Goal: Task Accomplishment & Management: Use online tool/utility

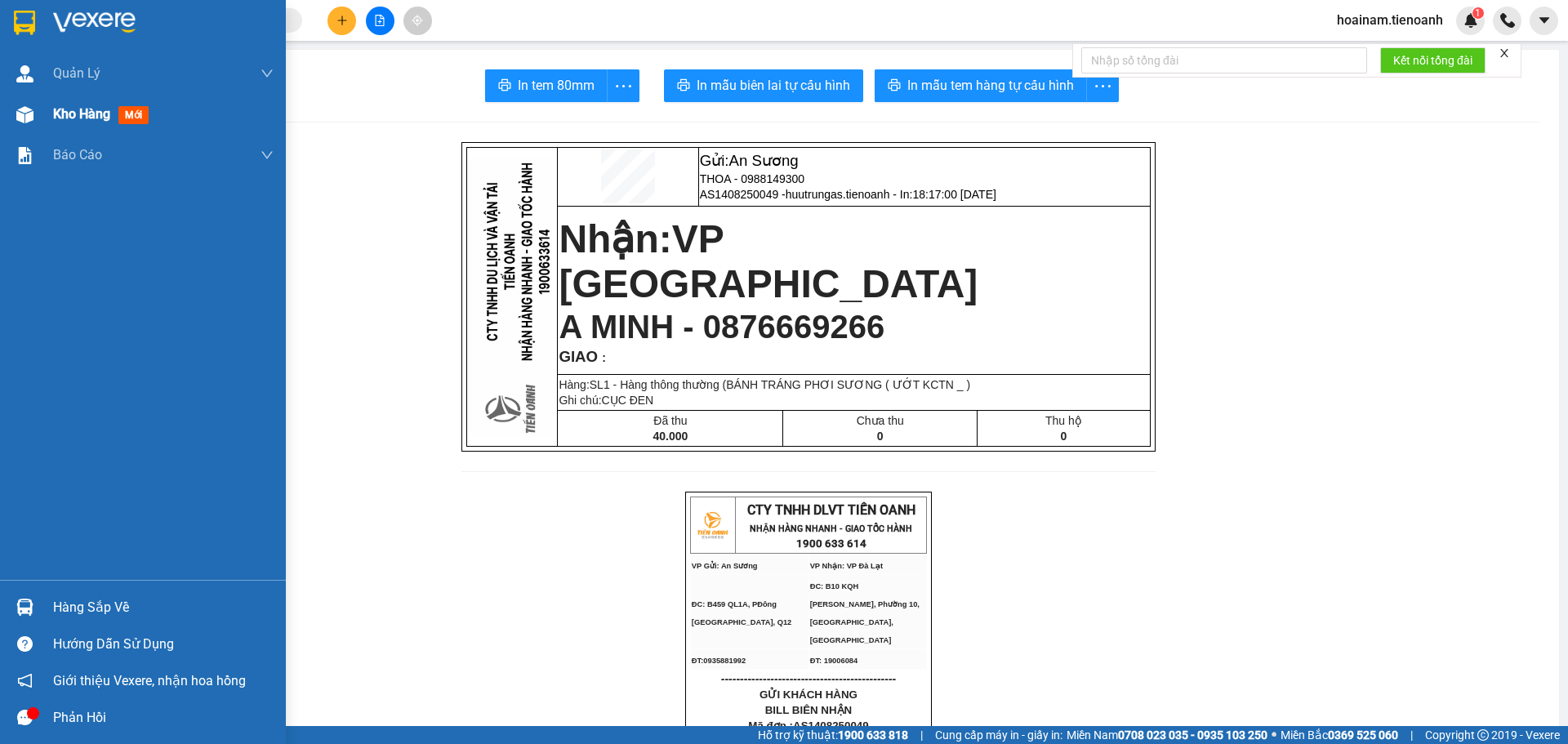
drag, startPoint x: 29, startPoint y: 117, endPoint x: 59, endPoint y: 116, distance: 30.0
click at [30, 117] on img at bounding box center [24, 115] width 17 height 17
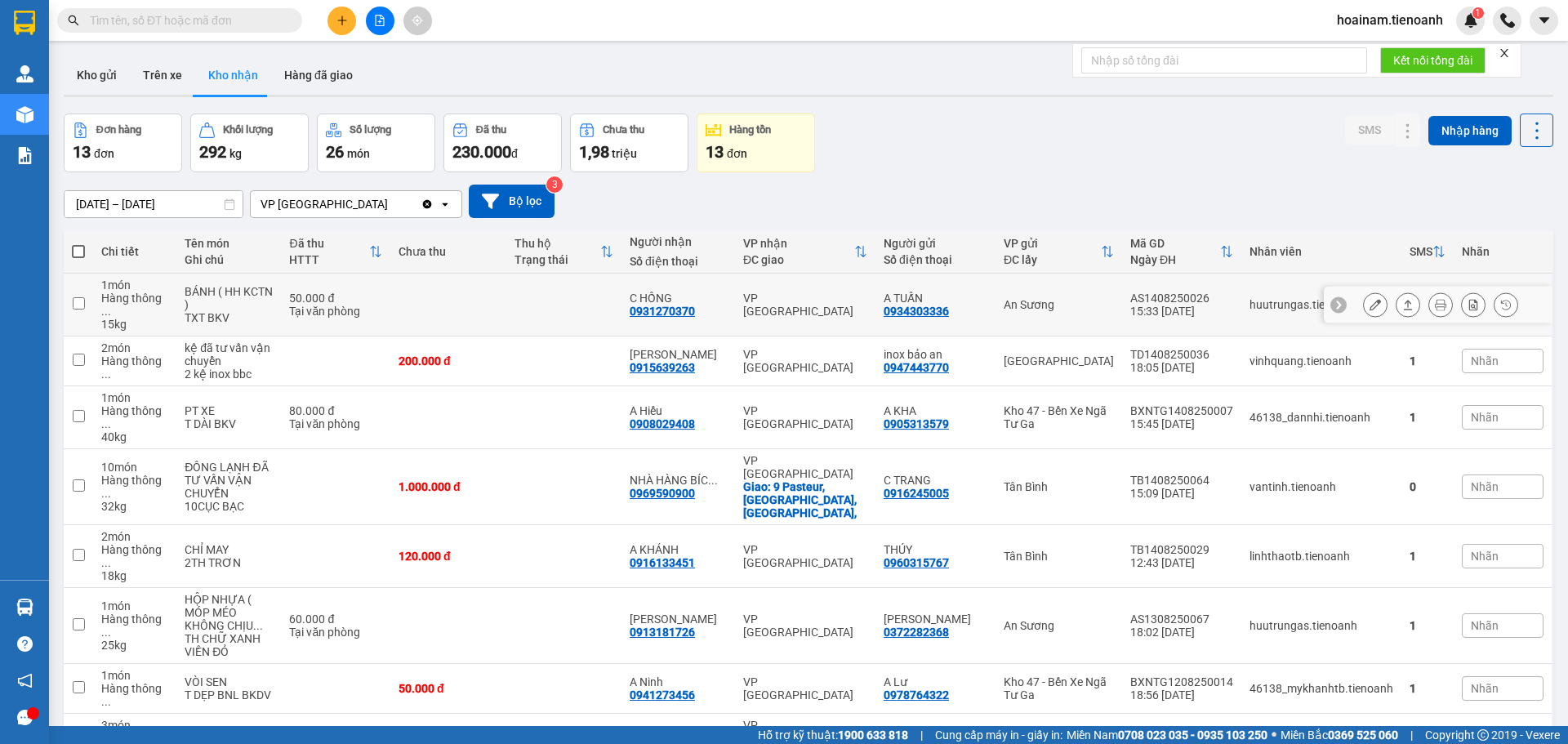
click at [566, 293] on td at bounding box center [564, 305] width 115 height 63
checkbox input "true"
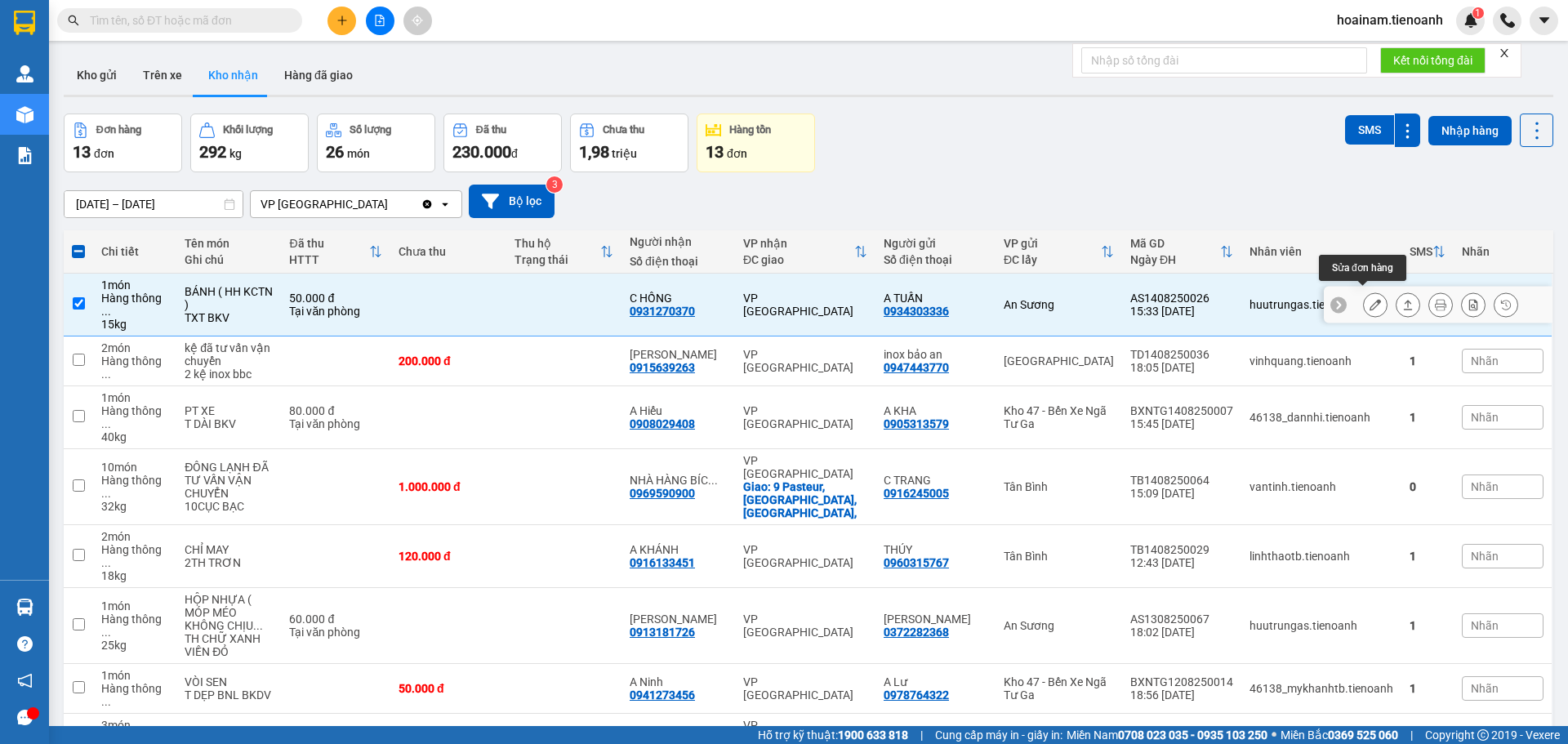
click at [1370, 299] on icon at bounding box center [1375, 304] width 11 height 11
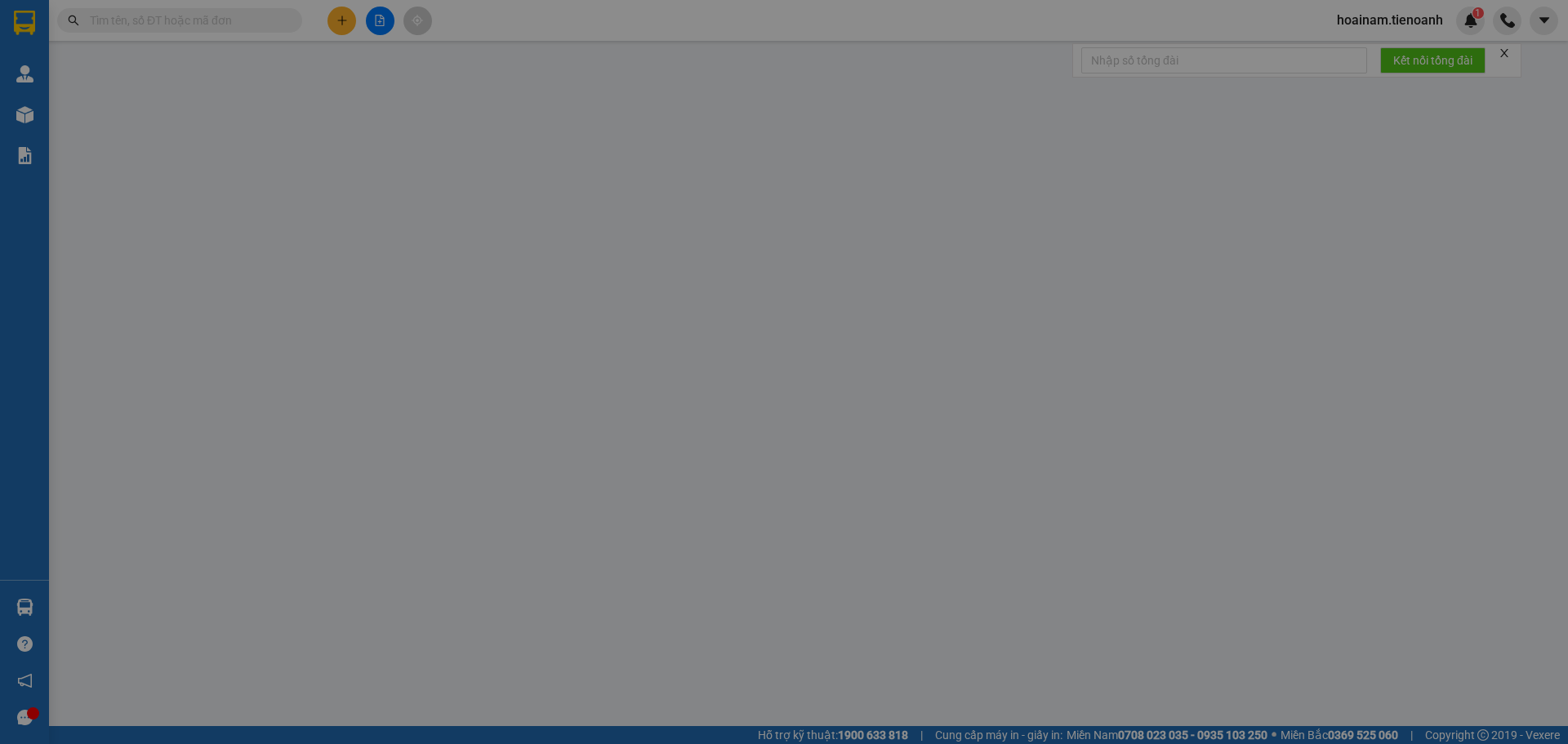
type input "0931270370"
type input "C HỒNG"
type input "0934303336"
type input "A TUẤN"
type input "50.000"
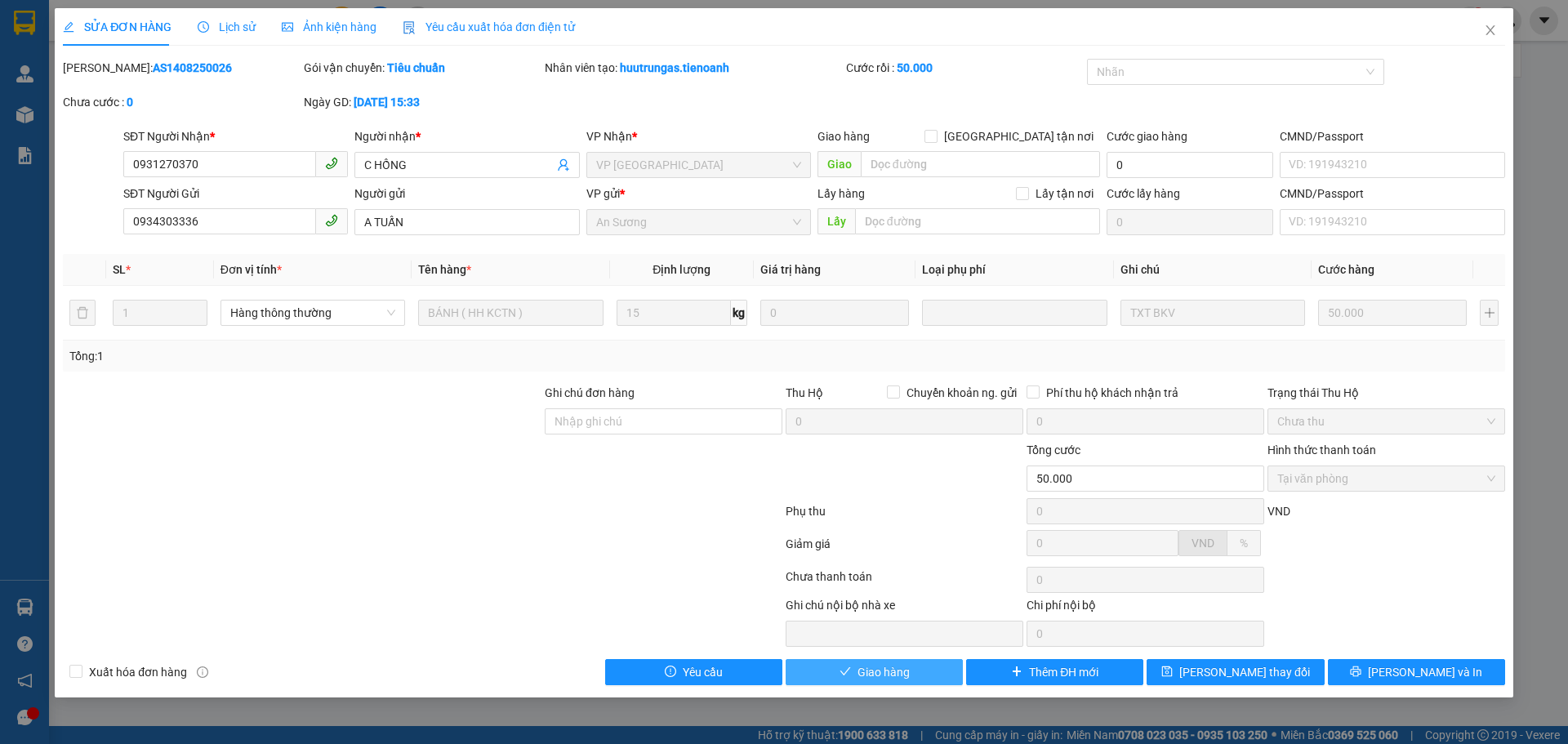
click at [869, 669] on span "Giao hàng" at bounding box center [884, 672] width 53 height 18
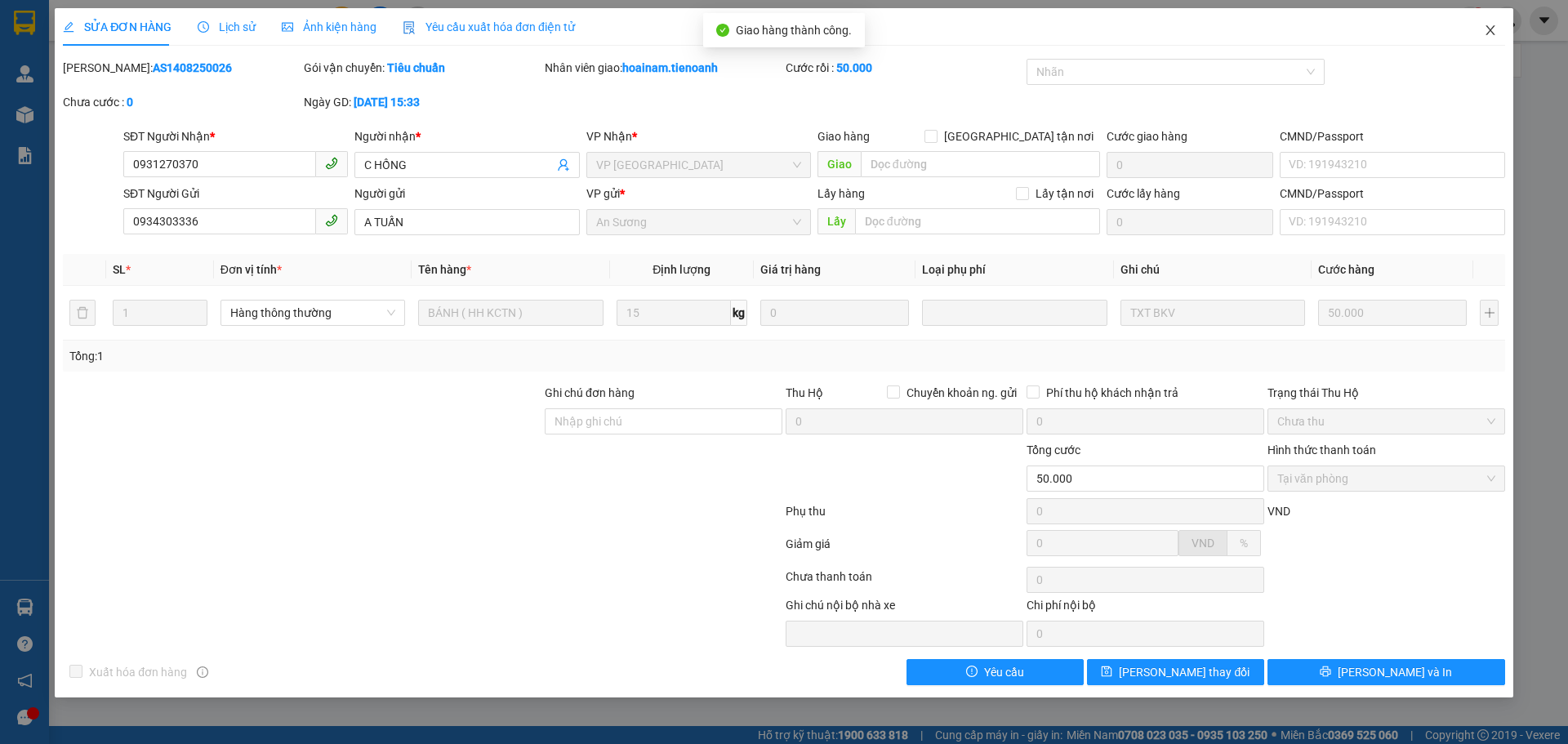
click at [1494, 27] on icon "close" at bounding box center [1490, 30] width 9 height 10
